Goal: Check status

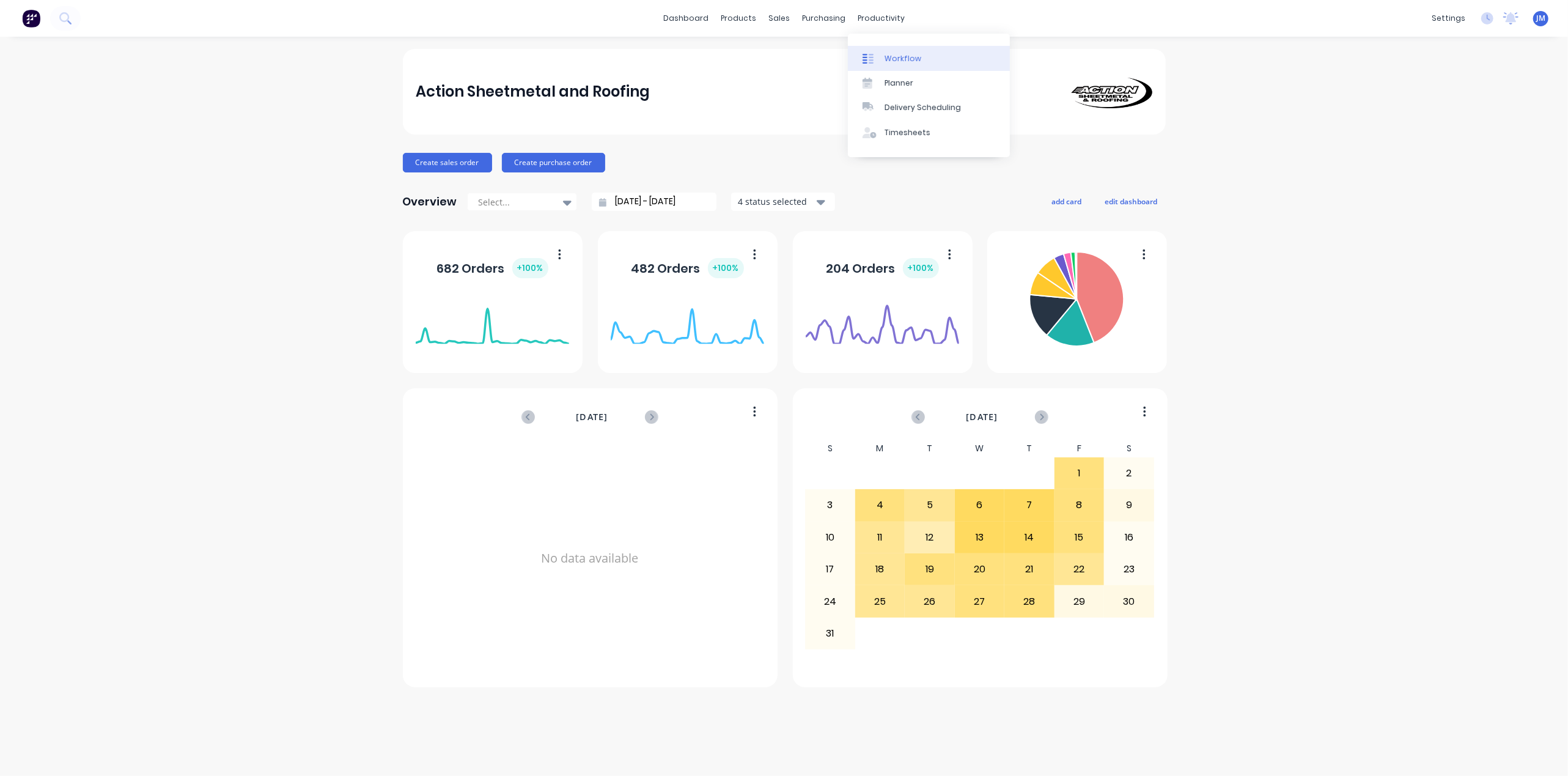
drag, startPoint x: 876, startPoint y: 53, endPoint x: 879, endPoint y: 61, distance: 8.5
click at [877, 53] on div at bounding box center [871, 59] width 18 height 11
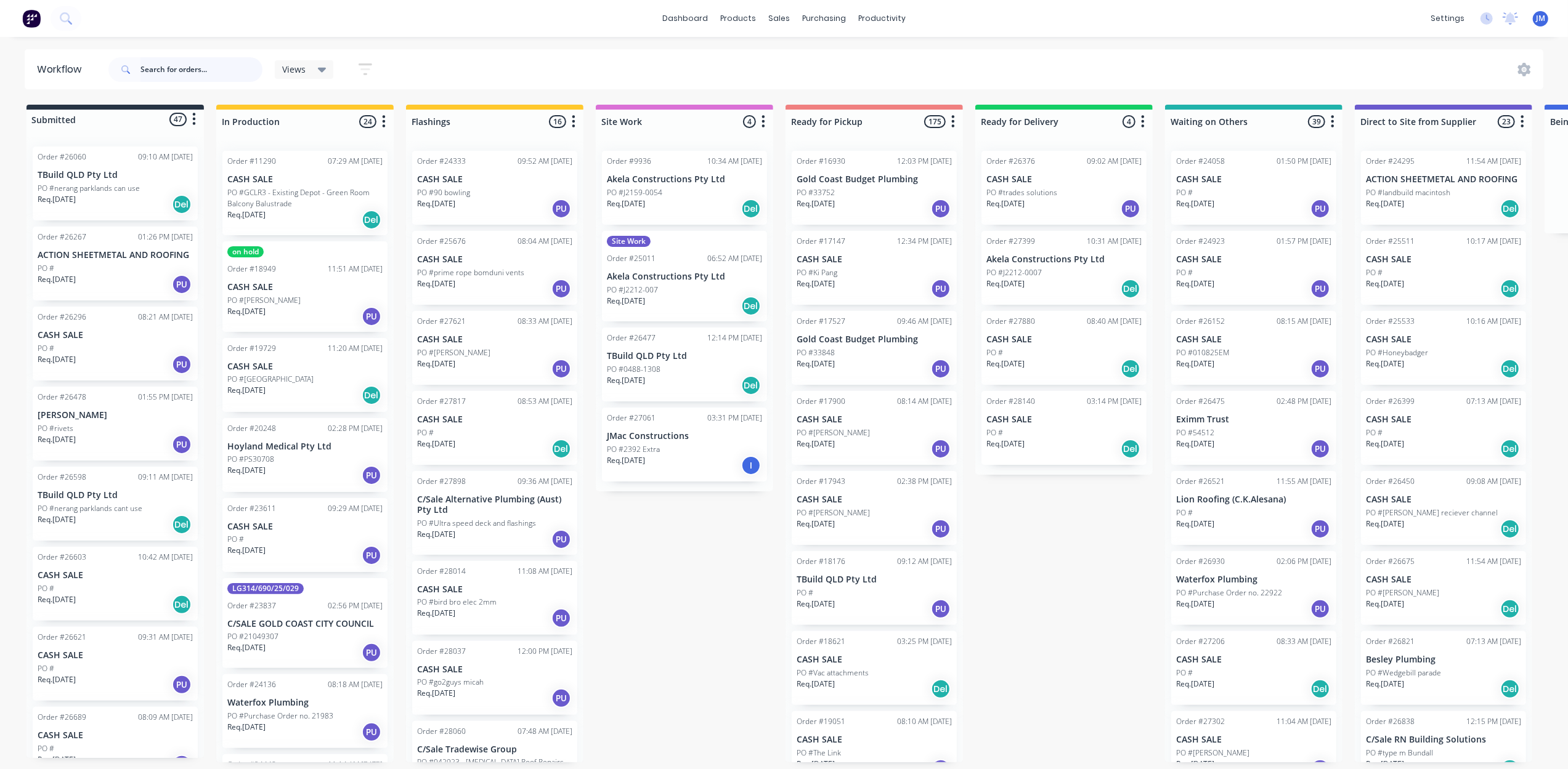
click at [167, 70] on input "text" at bounding box center [202, 69] width 122 height 25
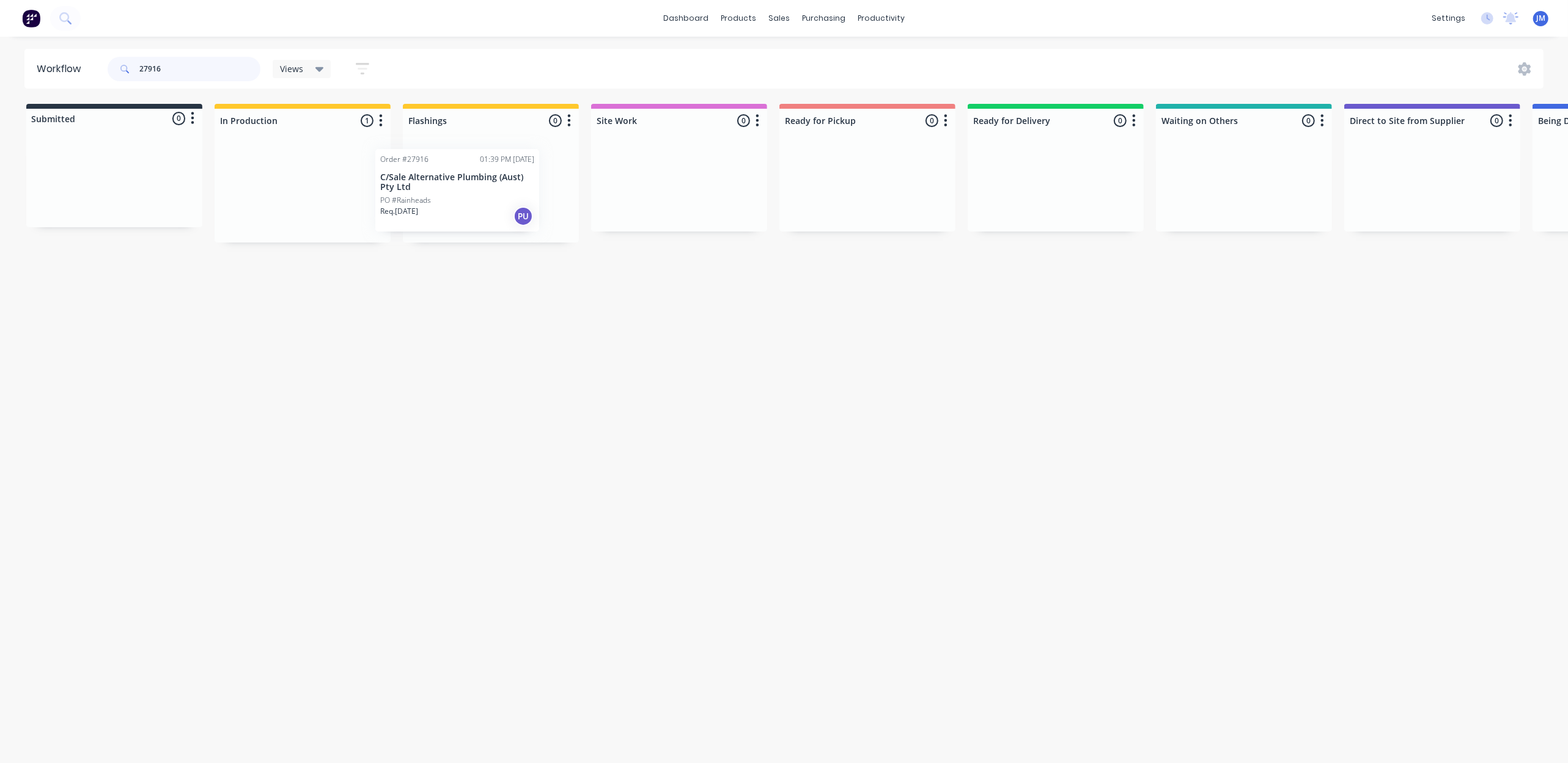
drag, startPoint x: 270, startPoint y: 195, endPoint x: 435, endPoint y: 183, distance: 165.4
click at [431, 187] on div "Submitted 0 Status colour #273444 hex #273444 Save Cancel Summaries Total order…" at bounding box center [1099, 173] width 2216 height 139
click at [890, 309] on div "Mark as Picked Up" at bounding box center [888, 310] width 123 height 25
click at [202, 75] on input "28187" at bounding box center [200, 69] width 121 height 25
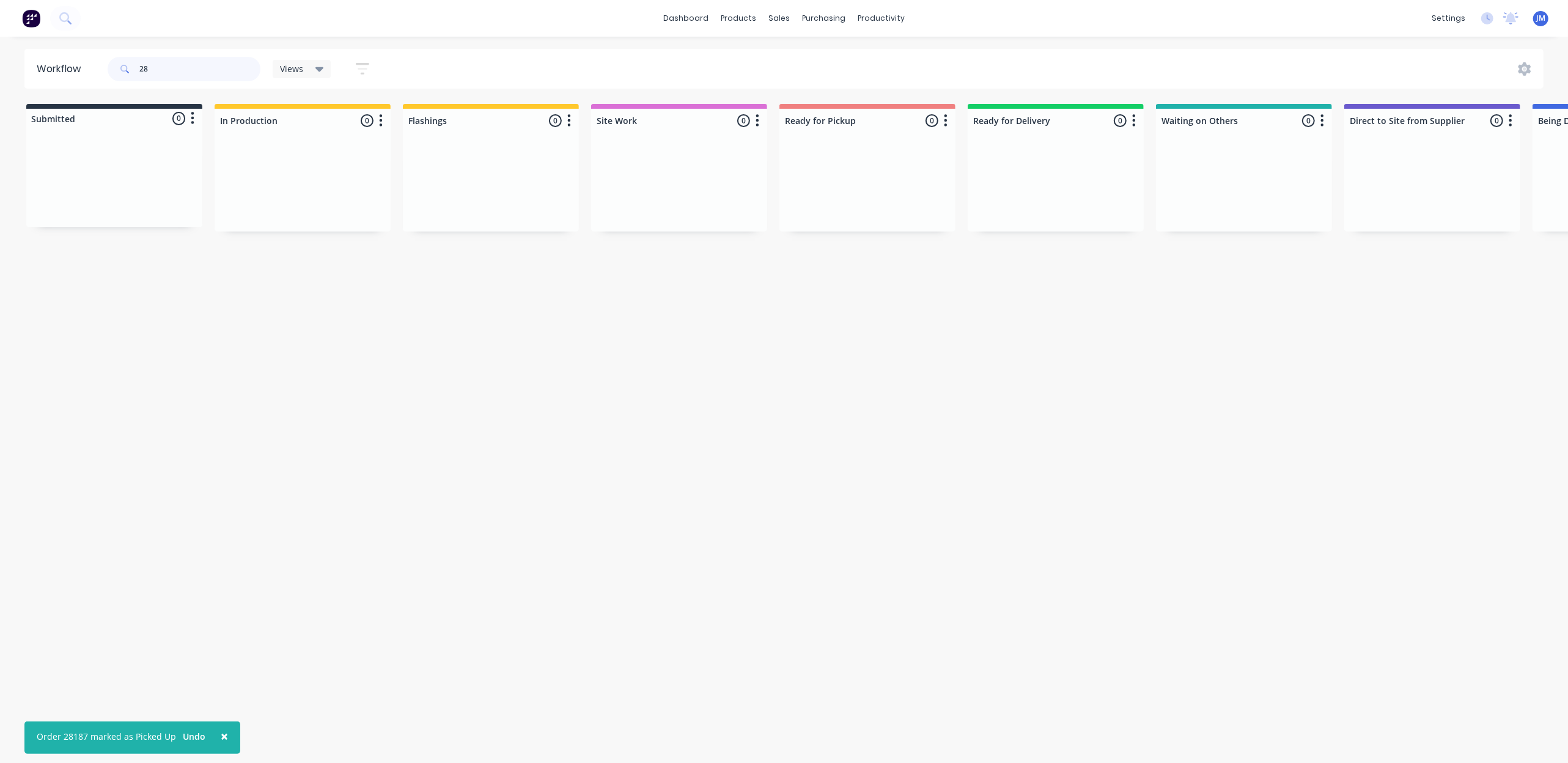
type input "2"
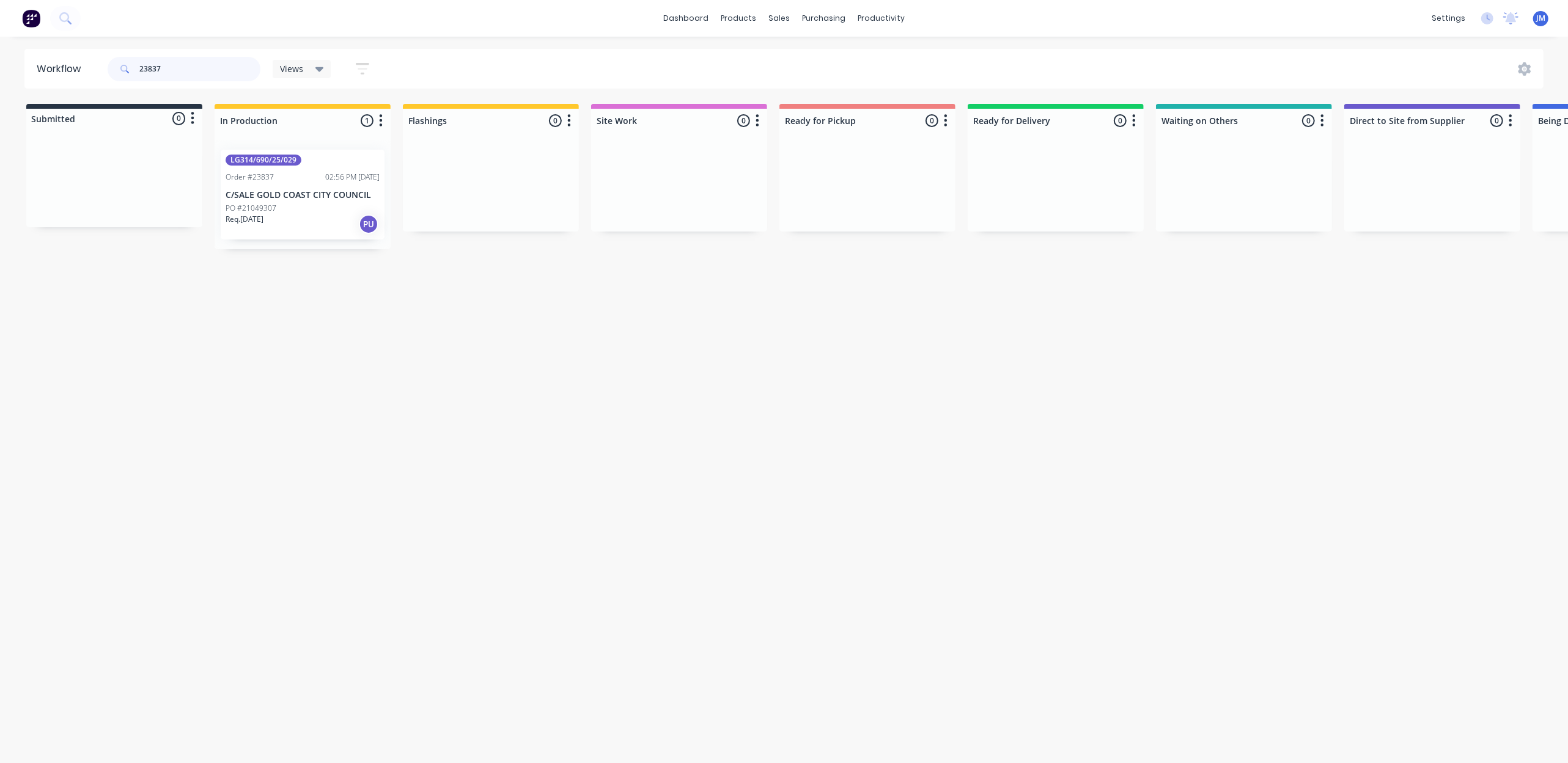
type input "23837"
click at [313, 210] on div "PO #21049307" at bounding box center [302, 208] width 154 height 11
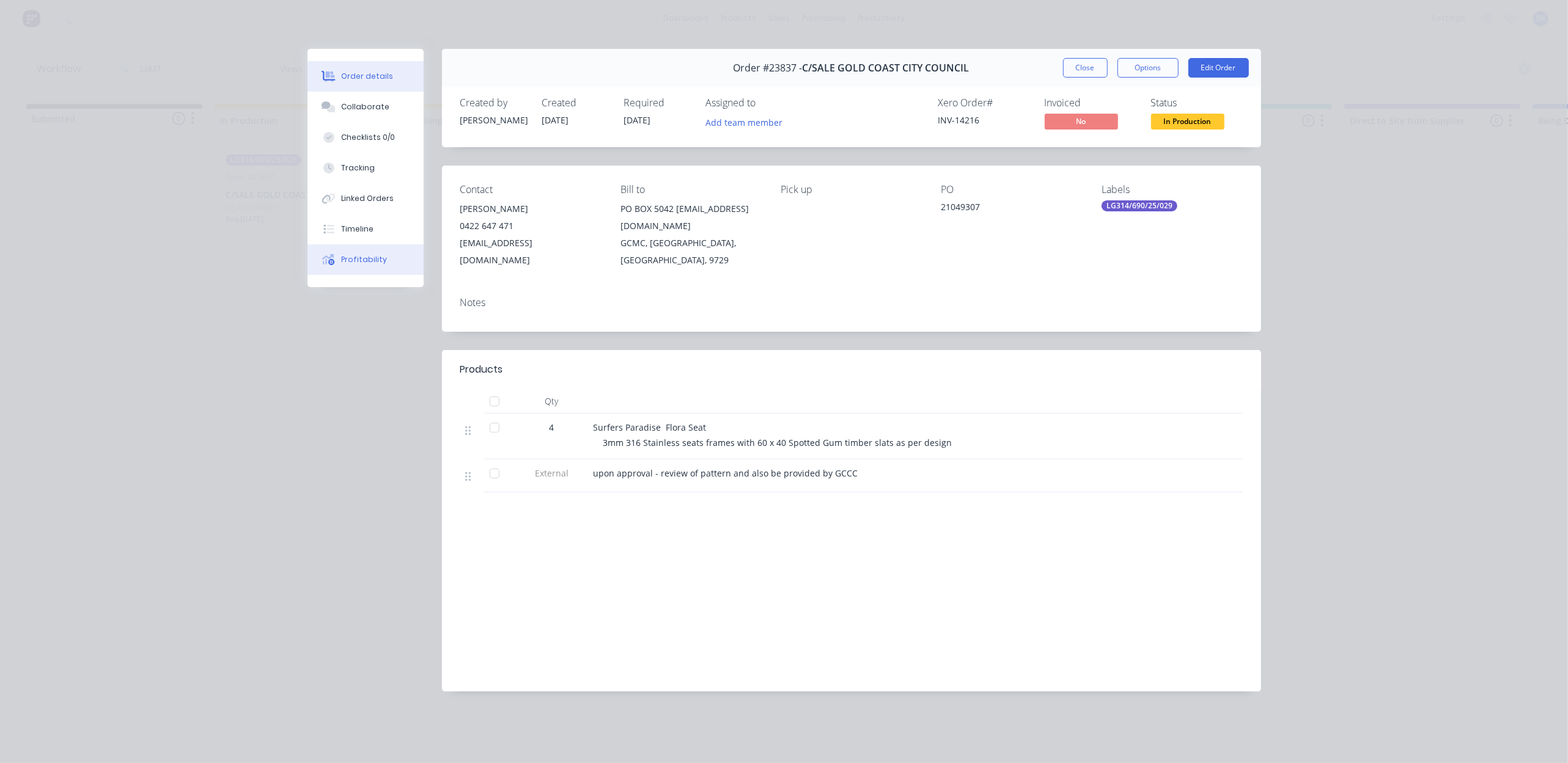
click at [390, 262] on button "Profitability" at bounding box center [366, 260] width 116 height 30
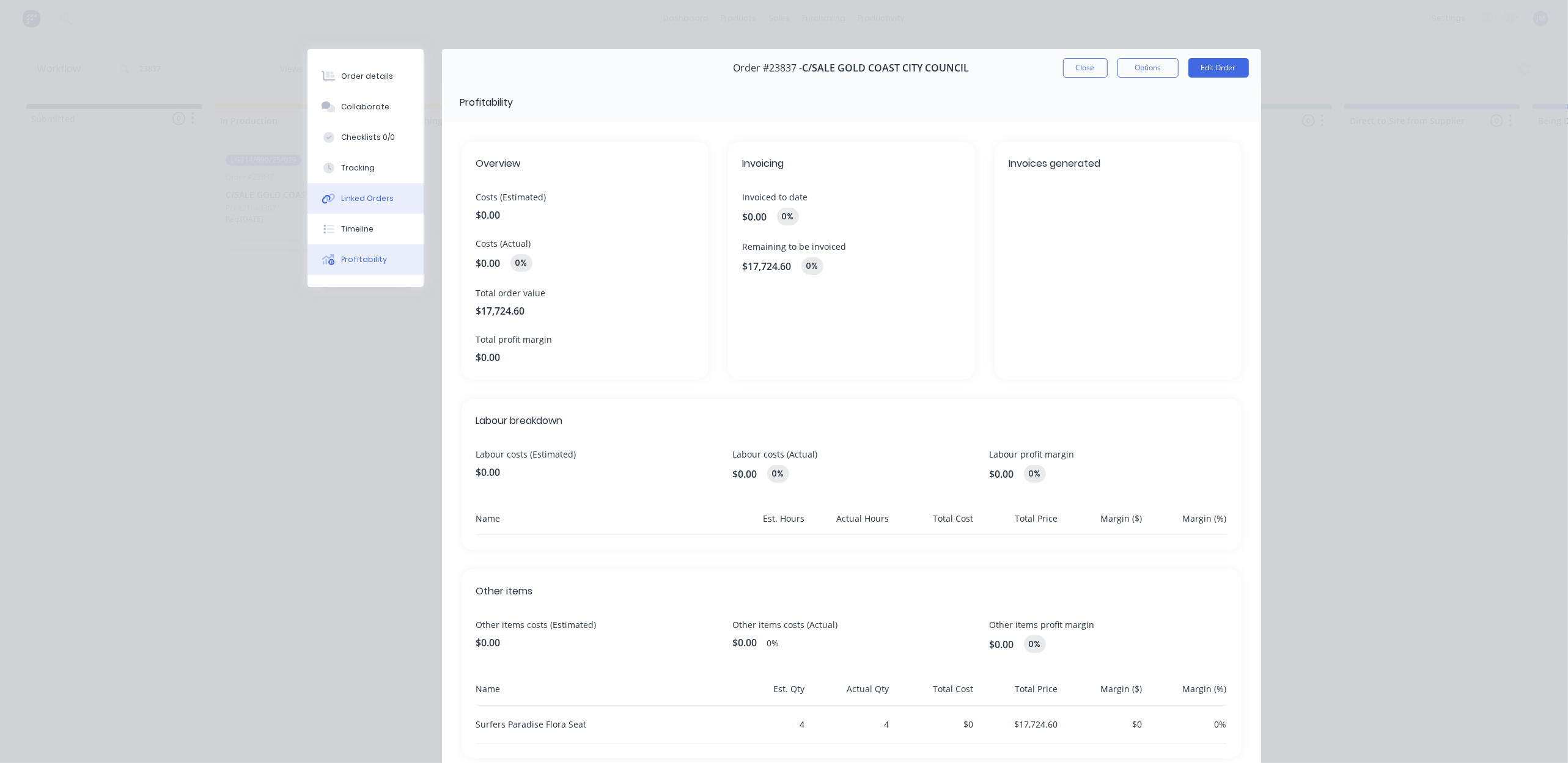
click at [379, 194] on div "Linked Orders" at bounding box center [368, 199] width 53 height 11
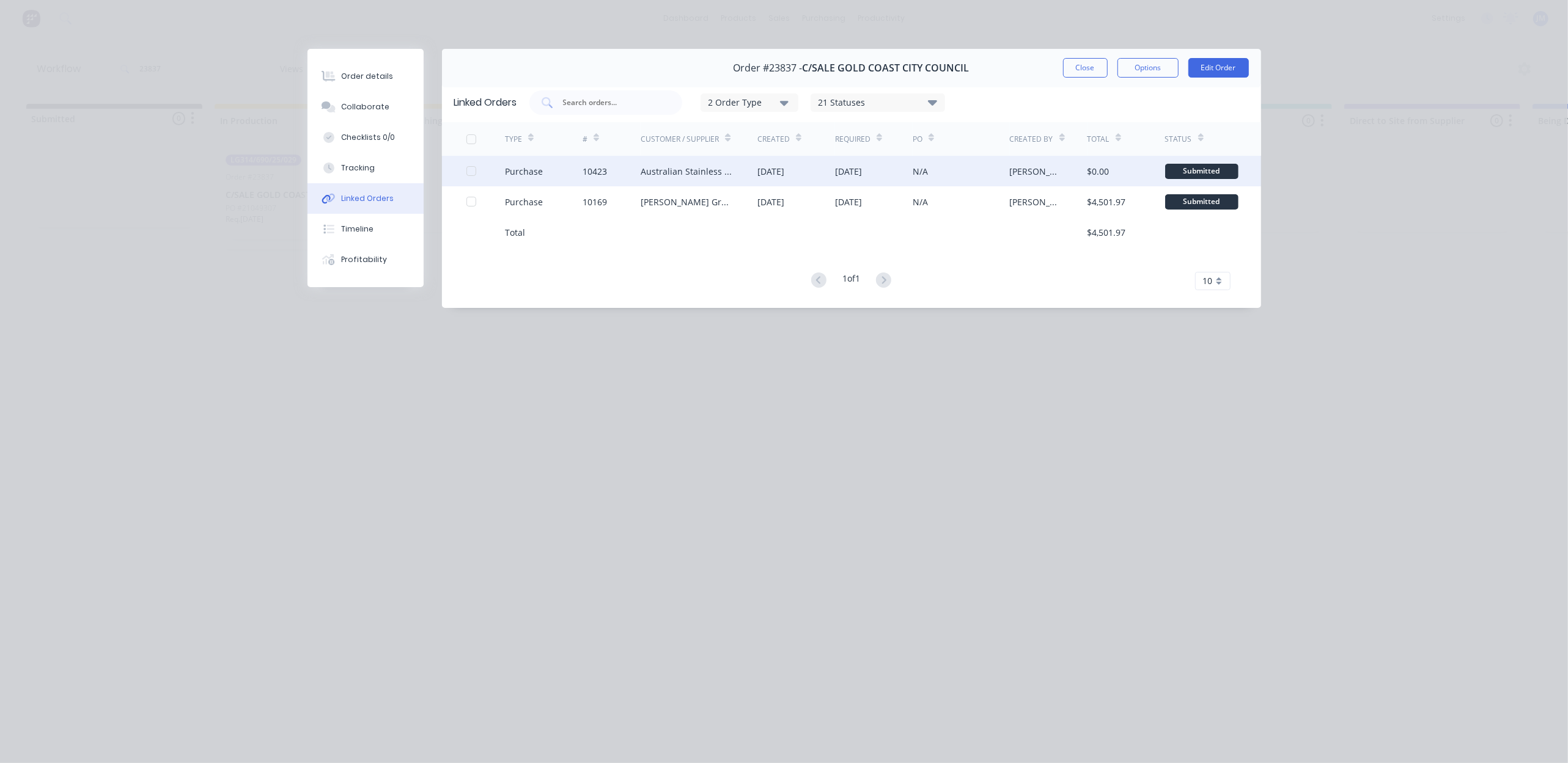
click at [658, 175] on div "Australian Stainless Distribution P/L" at bounding box center [687, 171] width 93 height 13
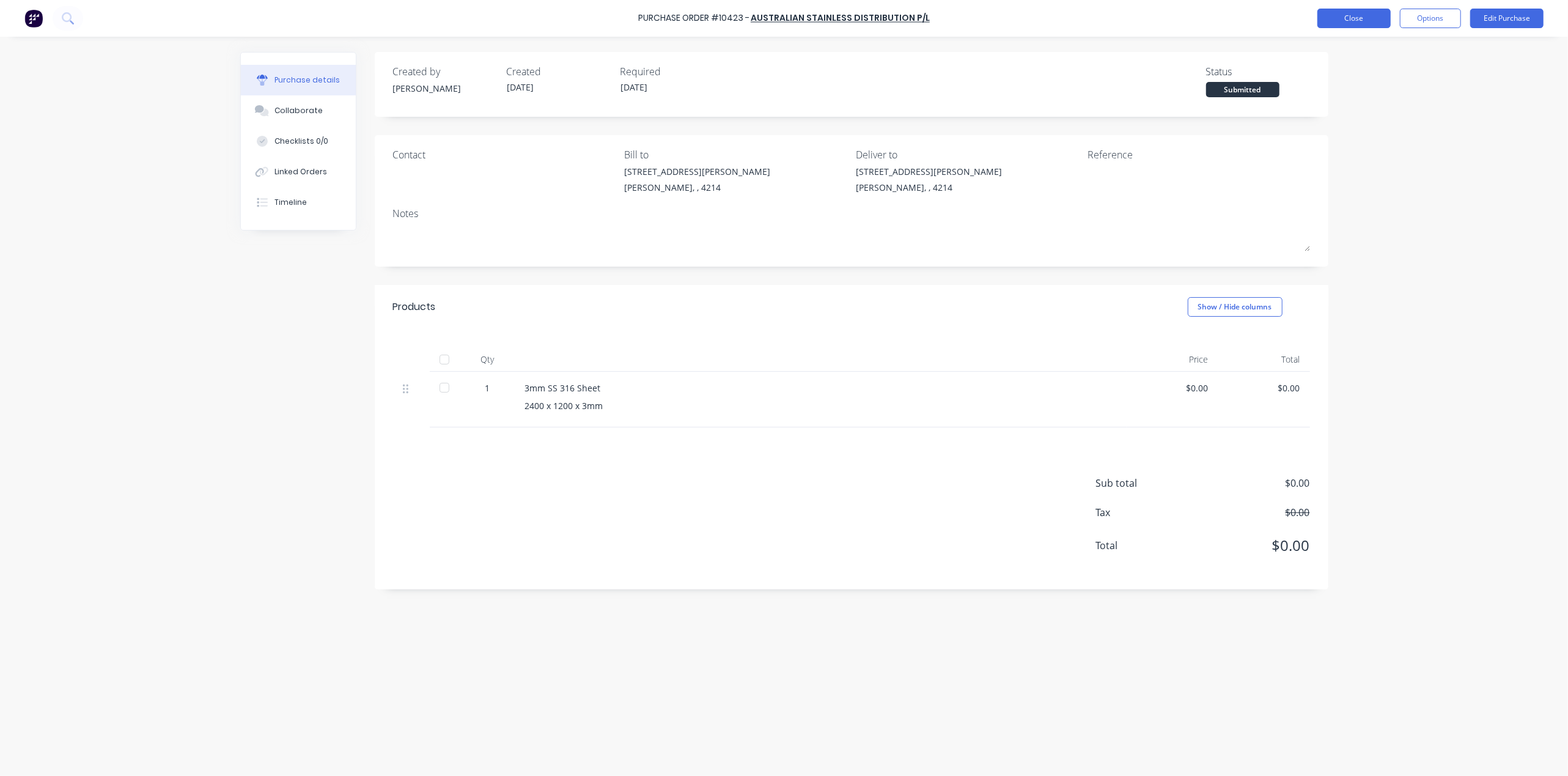
click at [1357, 20] on button "Close" at bounding box center [1354, 18] width 73 height 20
click at [321, 171] on div "Linked Orders" at bounding box center [301, 171] width 53 height 11
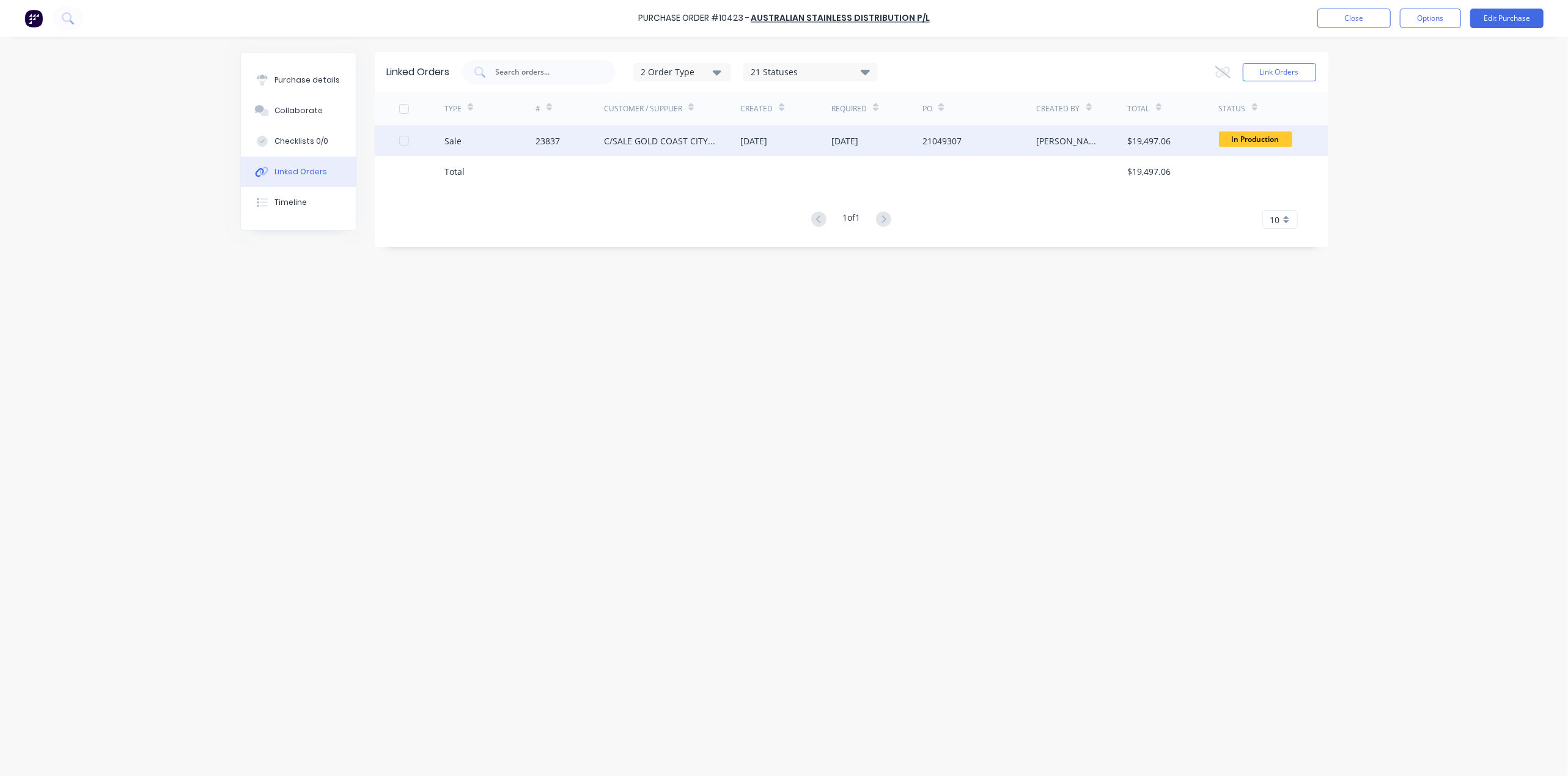
click at [569, 140] on div "23837" at bounding box center [569, 140] width 69 height 30
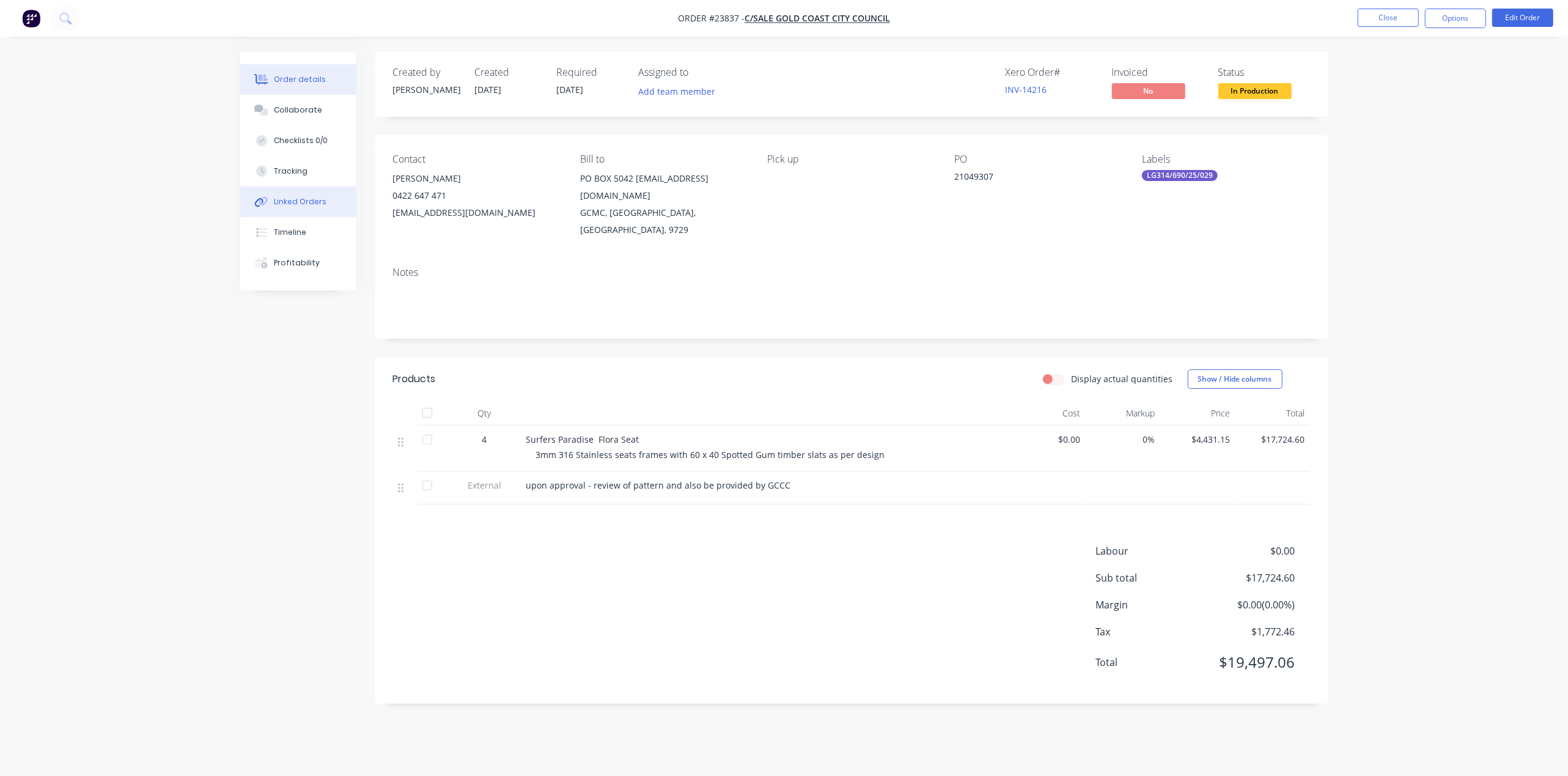
click at [308, 206] on div "Linked Orders" at bounding box center [300, 202] width 53 height 11
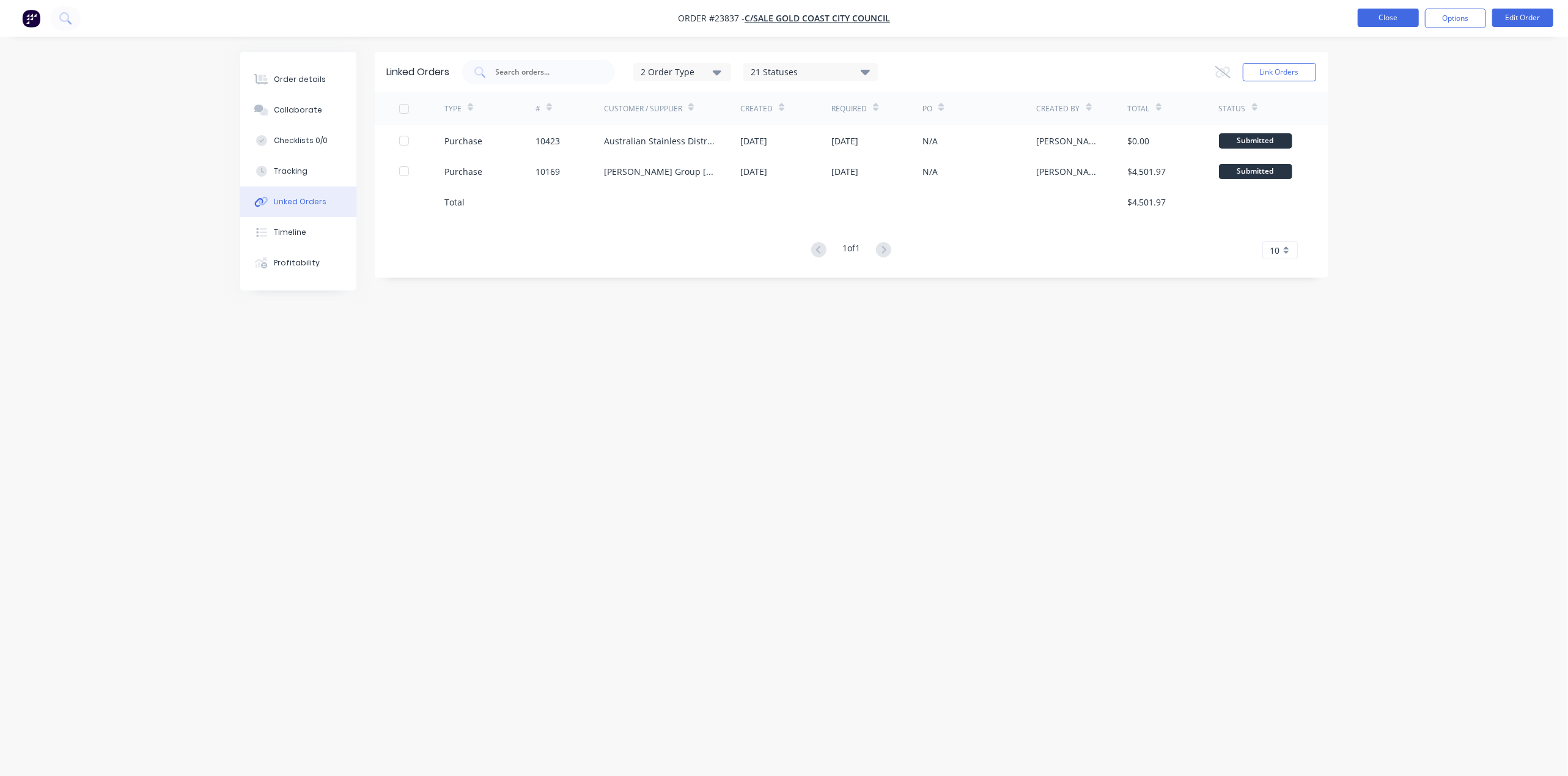
click at [1385, 25] on button "Close" at bounding box center [1388, 18] width 61 height 18
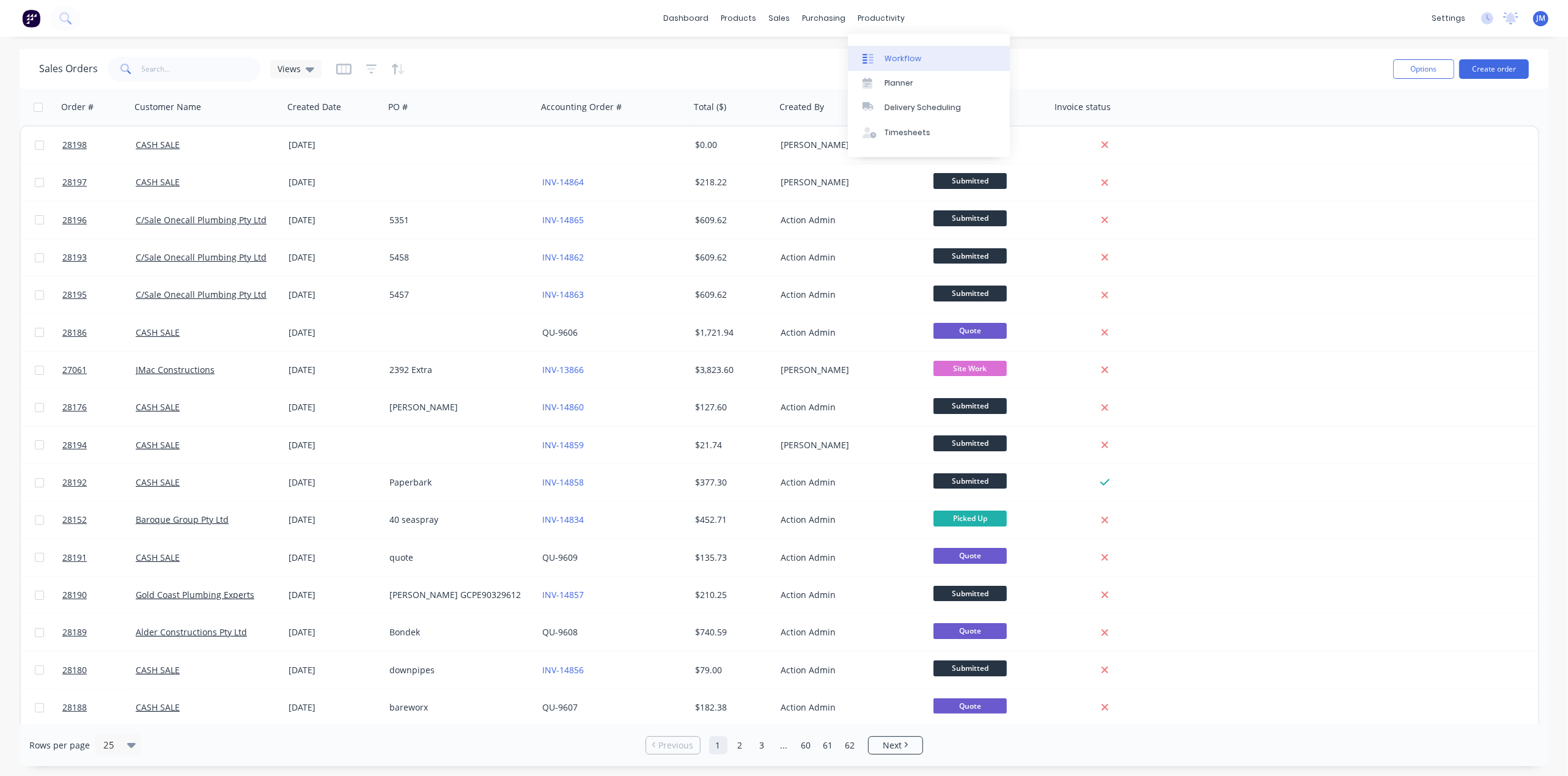
click at [923, 54] on link "Workflow" at bounding box center [928, 57] width 162 height 25
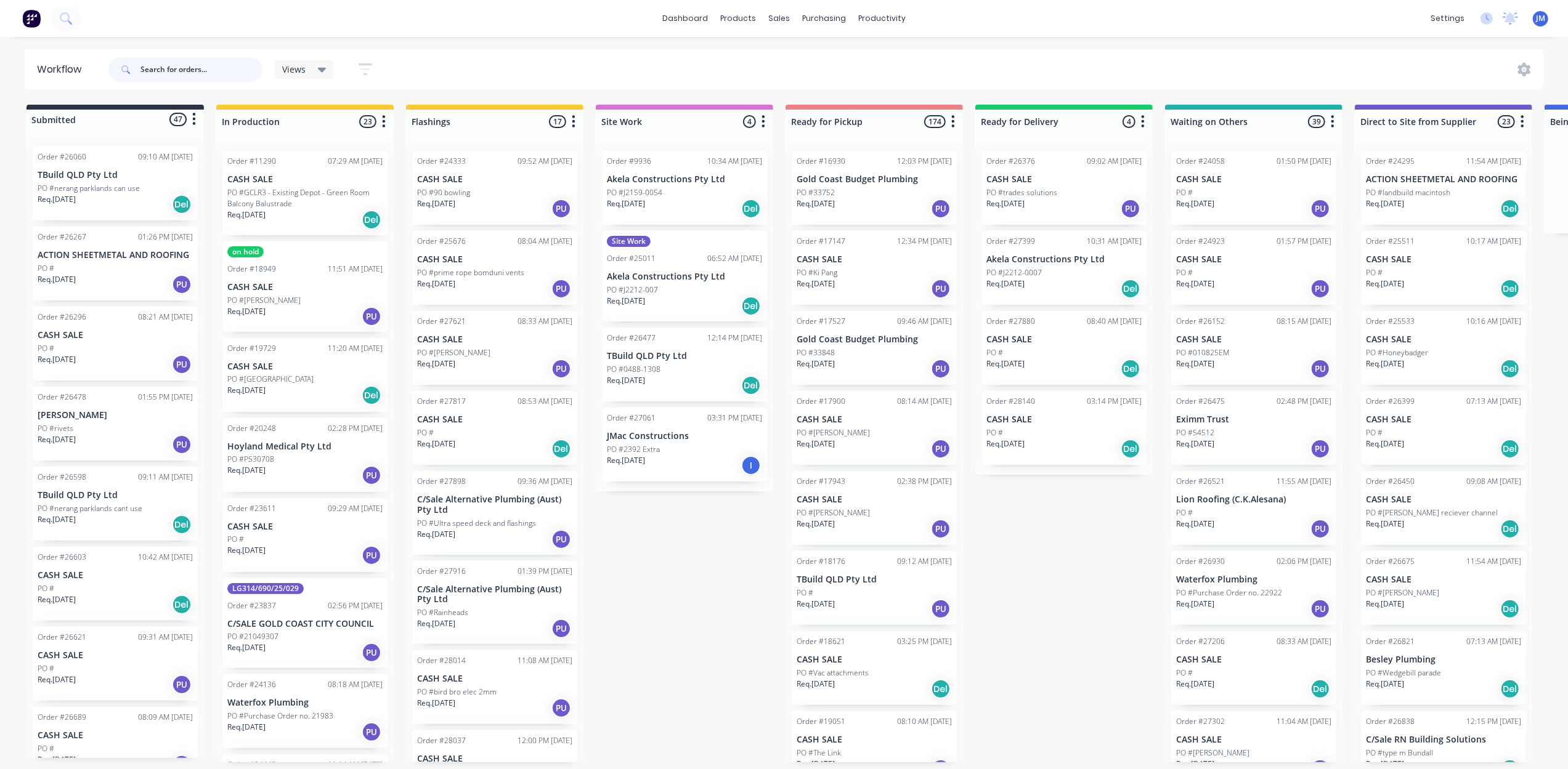
click at [176, 65] on input "text" at bounding box center [202, 69] width 122 height 25
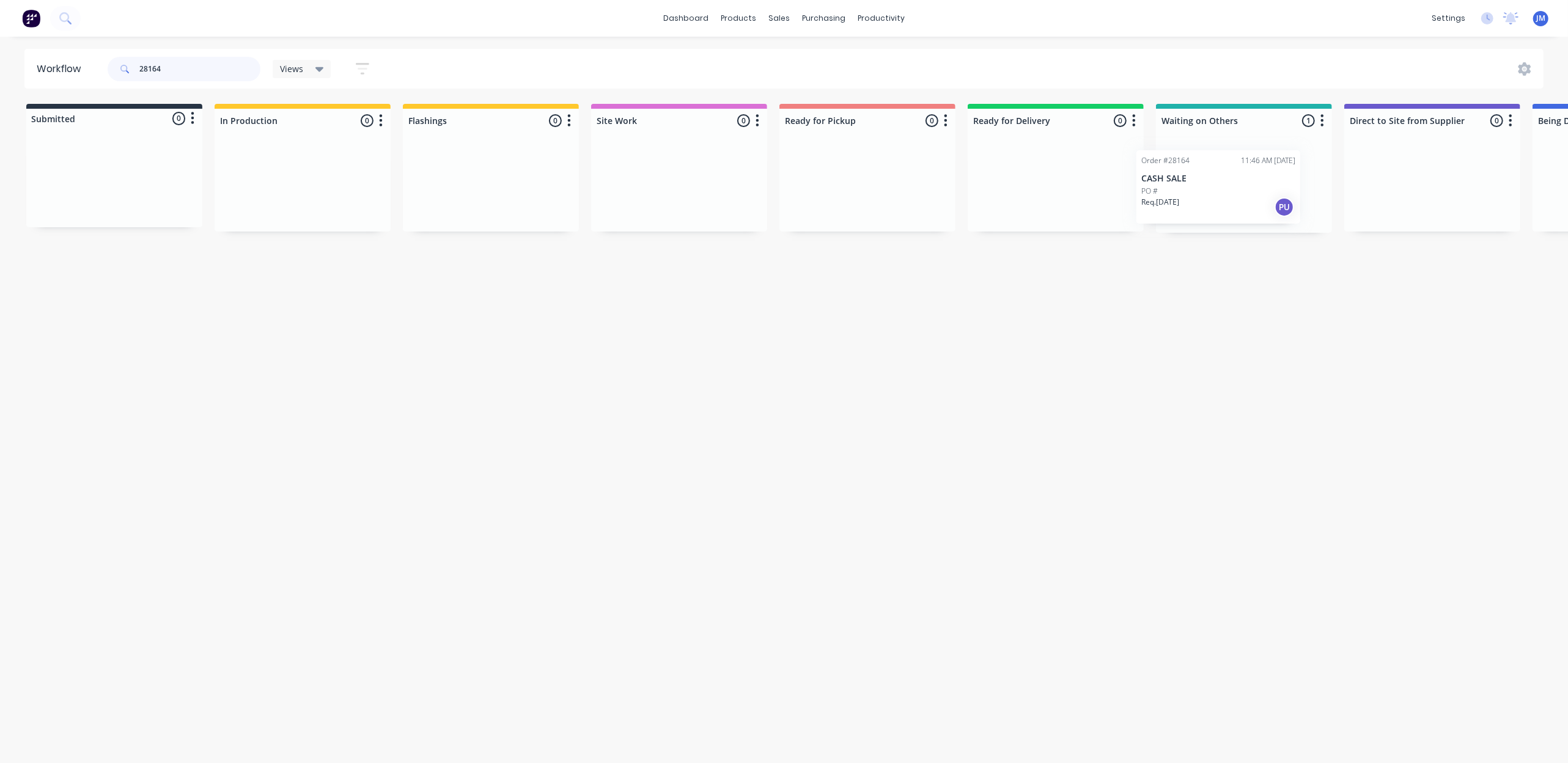
scroll to position [0, 3]
drag, startPoint x: 1255, startPoint y: 208, endPoint x: 888, endPoint y: 215, distance: 367.1
click at [888, 215] on div "Submitted 0 Status colour #273444 hex #273444 Save Cancel Summaries Total order…" at bounding box center [1096, 168] width 2216 height 129
drag, startPoint x: 1028, startPoint y: 200, endPoint x: 890, endPoint y: 163, distance: 142.9
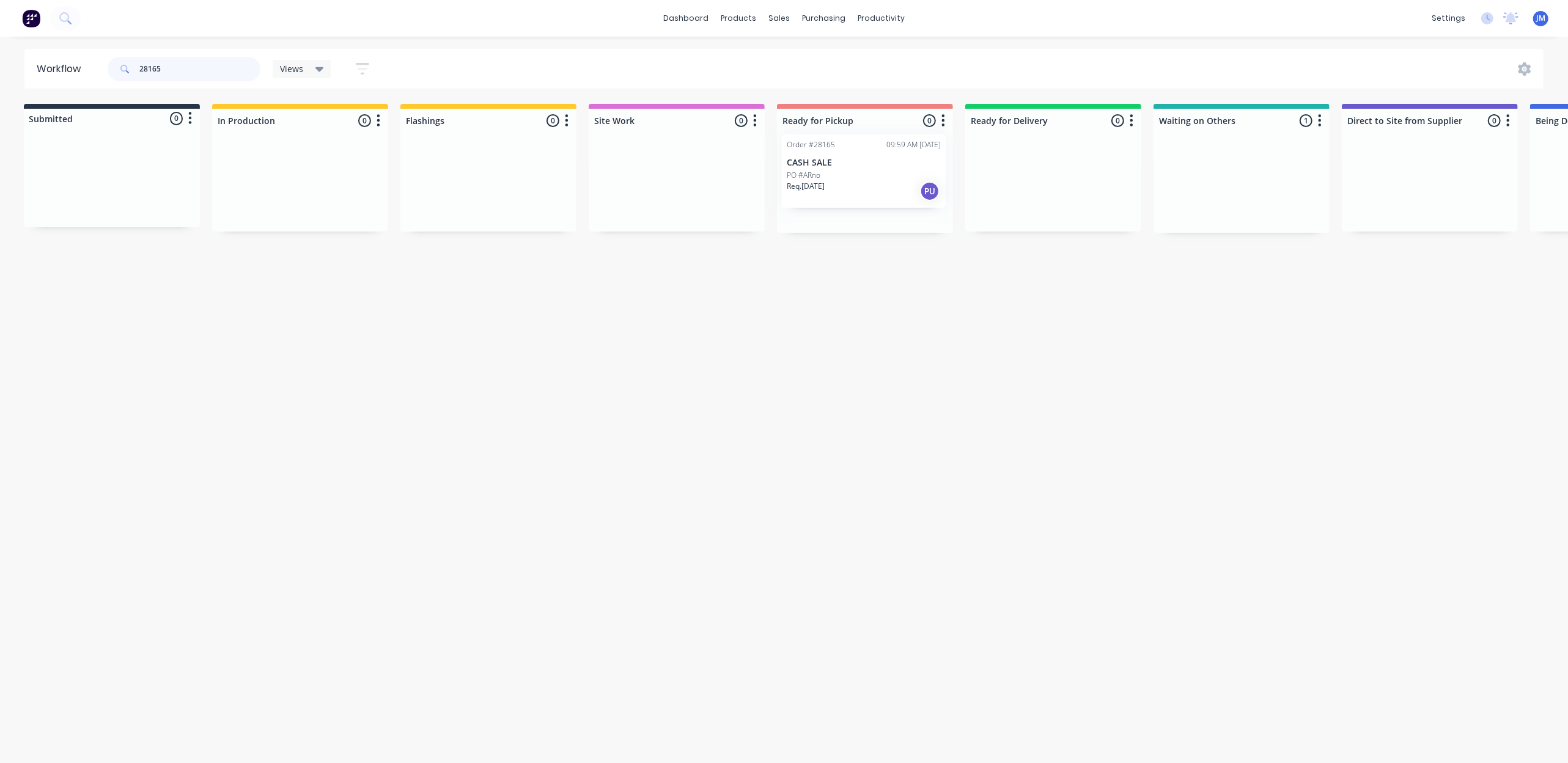
click at [900, 179] on div "Submitted 0 Status colour #273444 hex #273444 Save Cancel Summaries Total order…" at bounding box center [1096, 168] width 2216 height 129
click at [163, 64] on input "28164" at bounding box center [200, 69] width 121 height 25
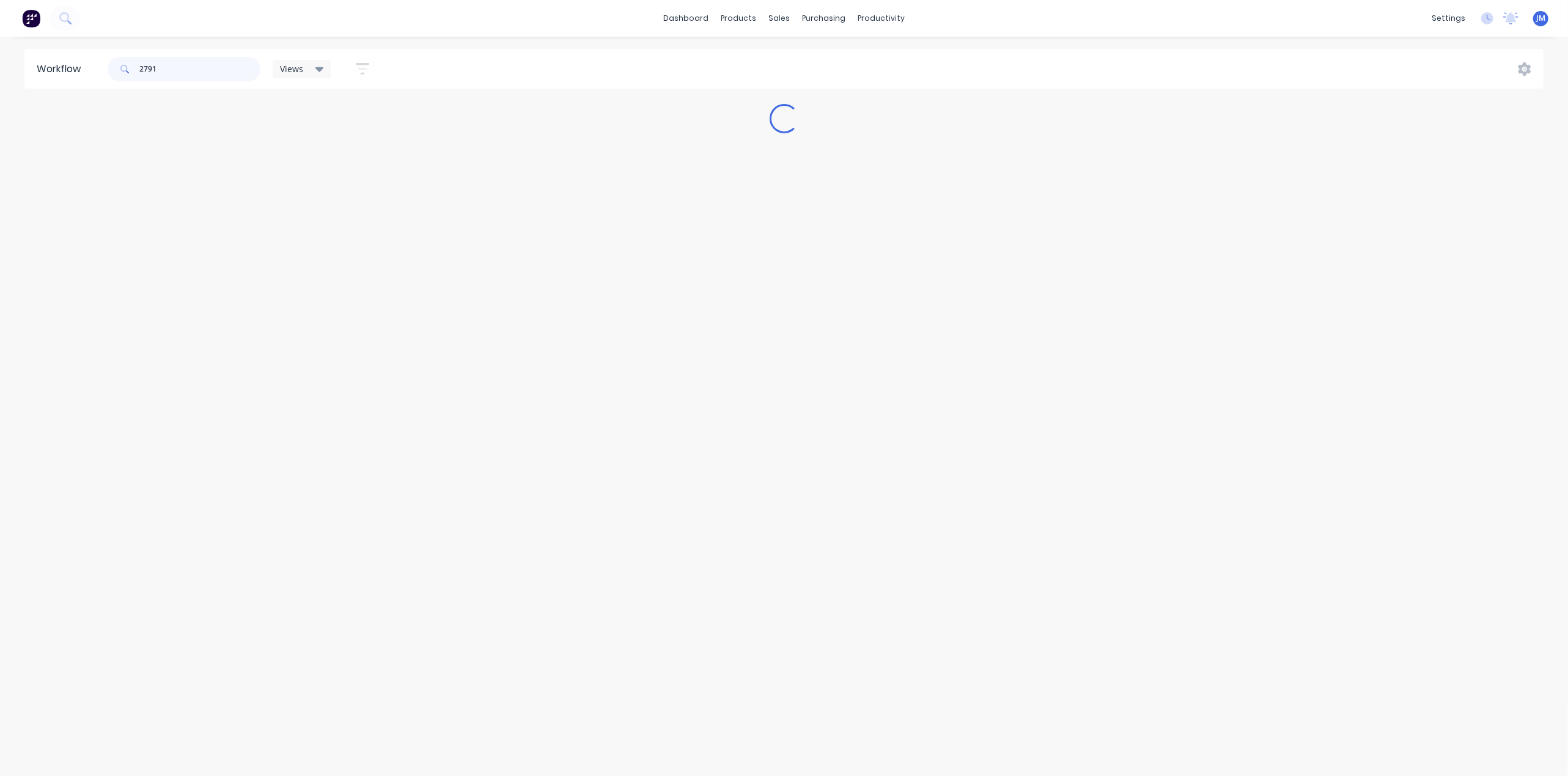
type input "27916"
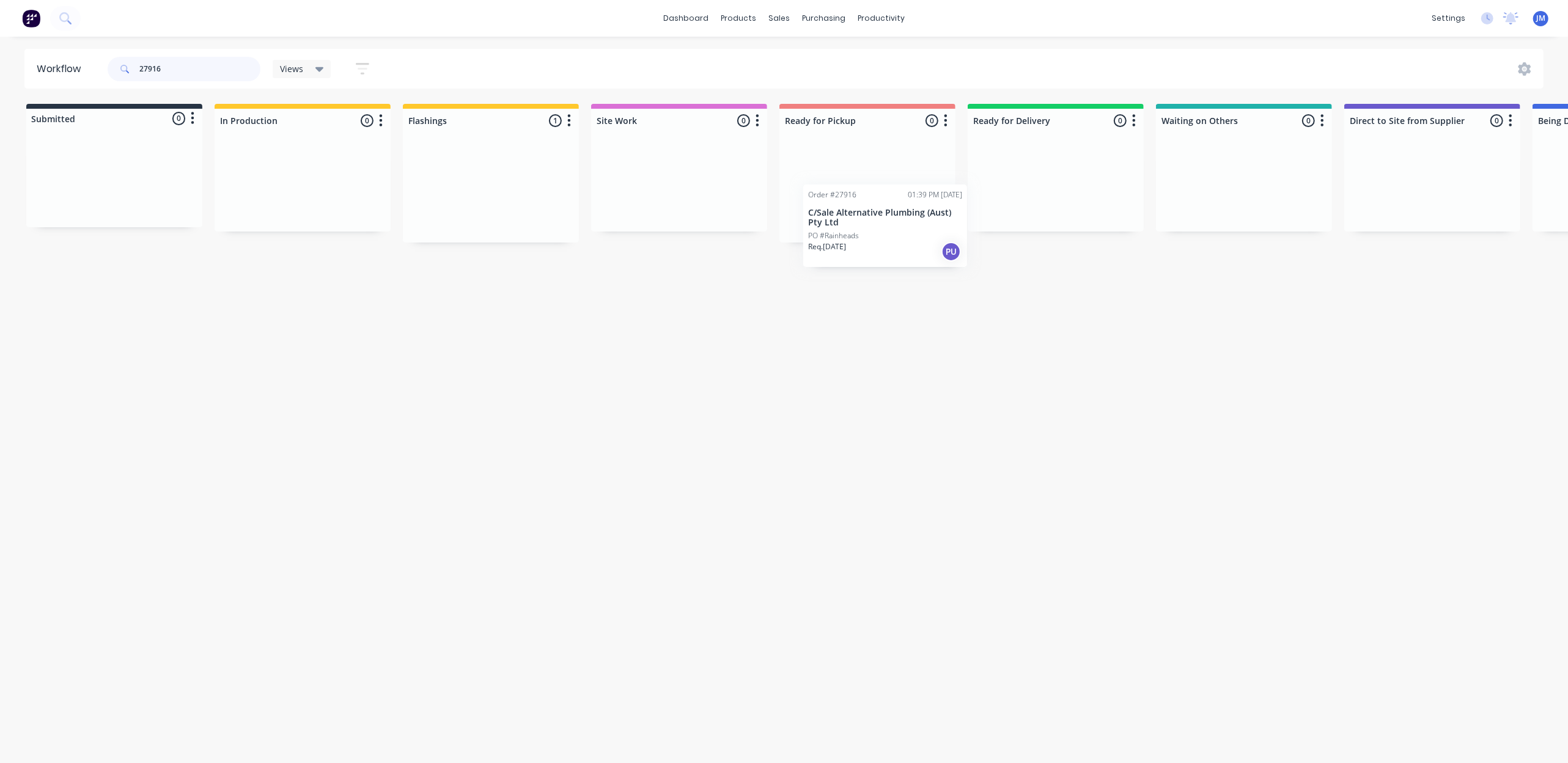
drag, startPoint x: 477, startPoint y: 199, endPoint x: 876, endPoint y: 234, distance: 400.5
click at [876, 234] on div "Submitted 0 Status colour #273444 hex #273444 Save Cancel Summaries Total order…" at bounding box center [1099, 173] width 2216 height 139
